Goal: Transaction & Acquisition: Subscribe to service/newsletter

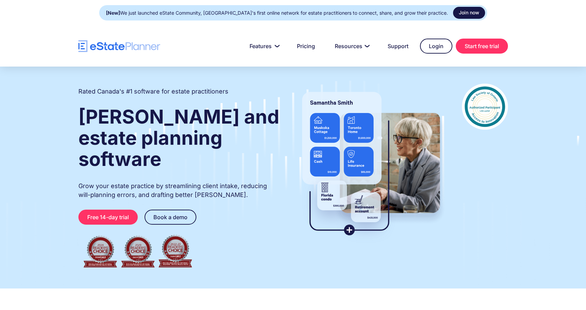
click at [453, 12] on link "Join now" at bounding box center [469, 13] width 32 height 12
click at [460, 12] on link "Join now" at bounding box center [469, 13] width 32 height 12
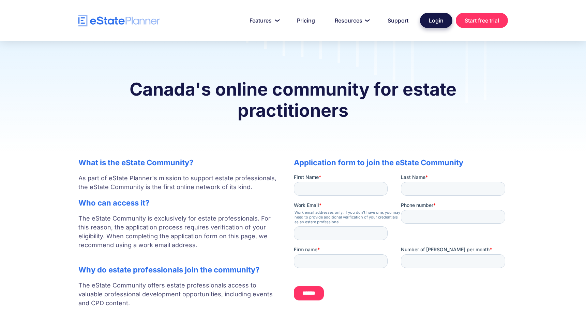
click at [435, 20] on link "Login" at bounding box center [436, 20] width 32 height 15
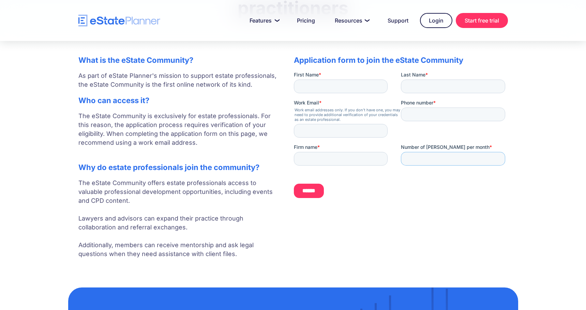
click at [454, 158] on input "Number of wills per month *" at bounding box center [453, 159] width 104 height 14
click html "First Name * Last Name * Work Email * Work email addresses only. If you don't h…"
